Goal: Find specific page/section: Find specific page/section

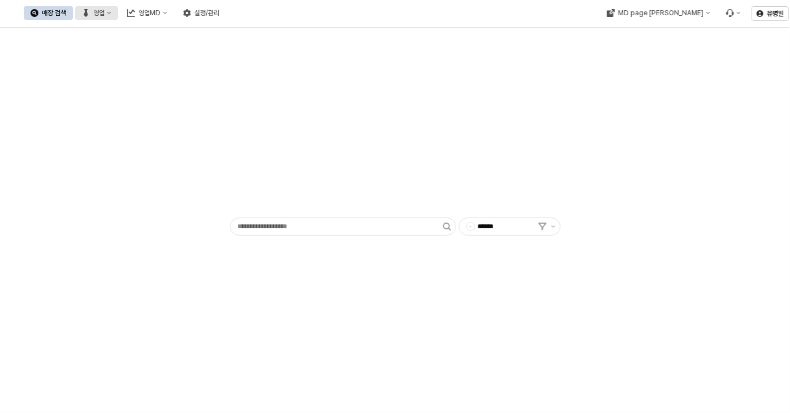
click at [118, 20] on button "영업" at bounding box center [96, 13] width 43 height 14
click at [208, 49] on div "매장상세 현황" at bounding box center [223, 53] width 60 height 9
